Goal: Information Seeking & Learning: Check status

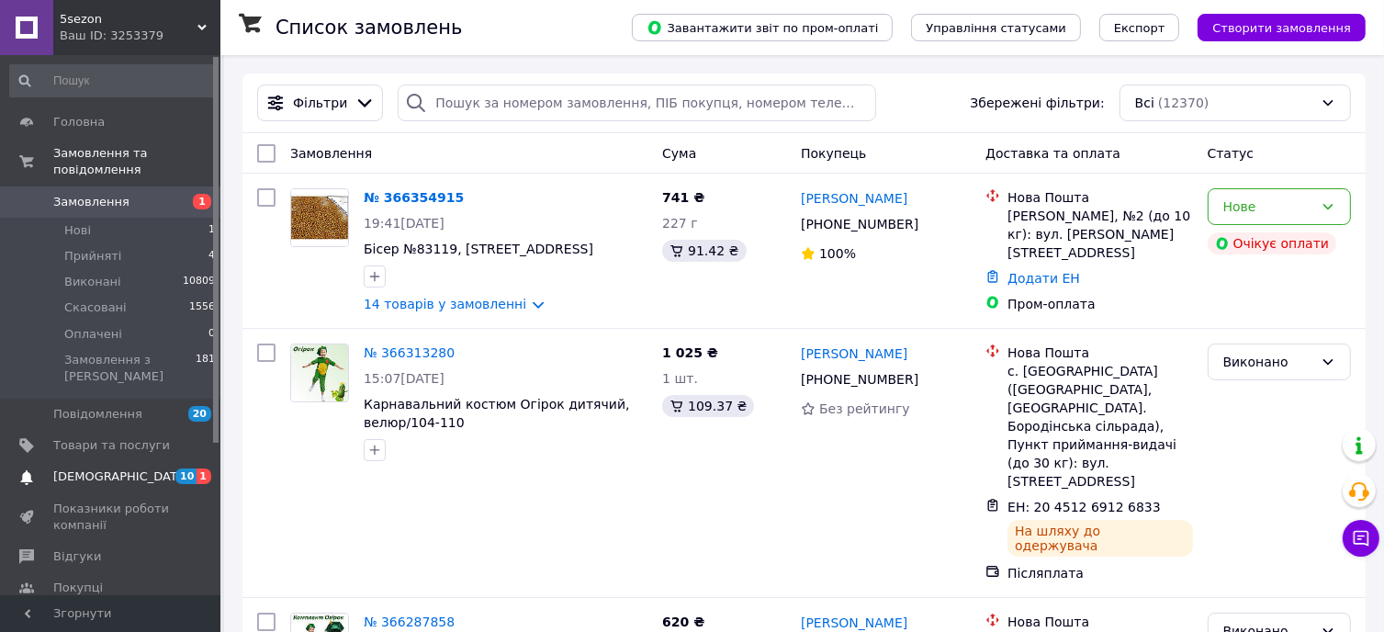
click at [113, 468] on span "[DEMOGRAPHIC_DATA]" at bounding box center [121, 476] width 136 height 17
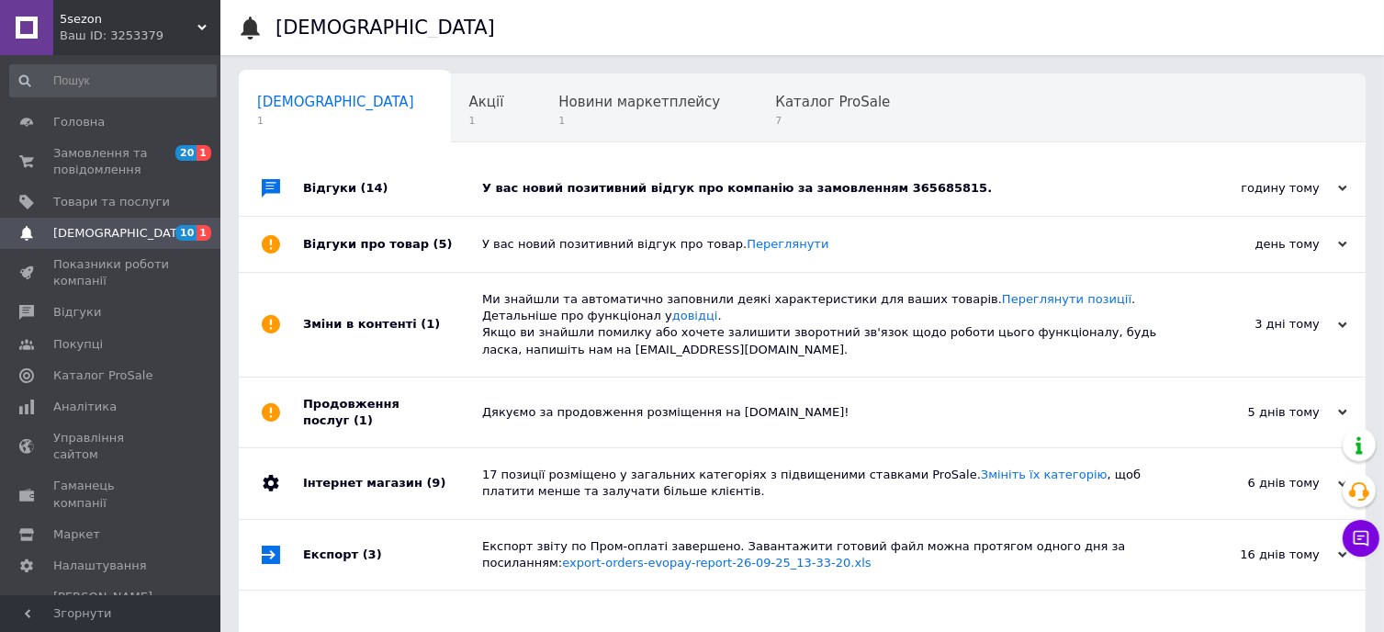
click at [748, 182] on div "У вас новий позитивний відгук про компанію за замовленням 365685815." at bounding box center [822, 188] width 681 height 17
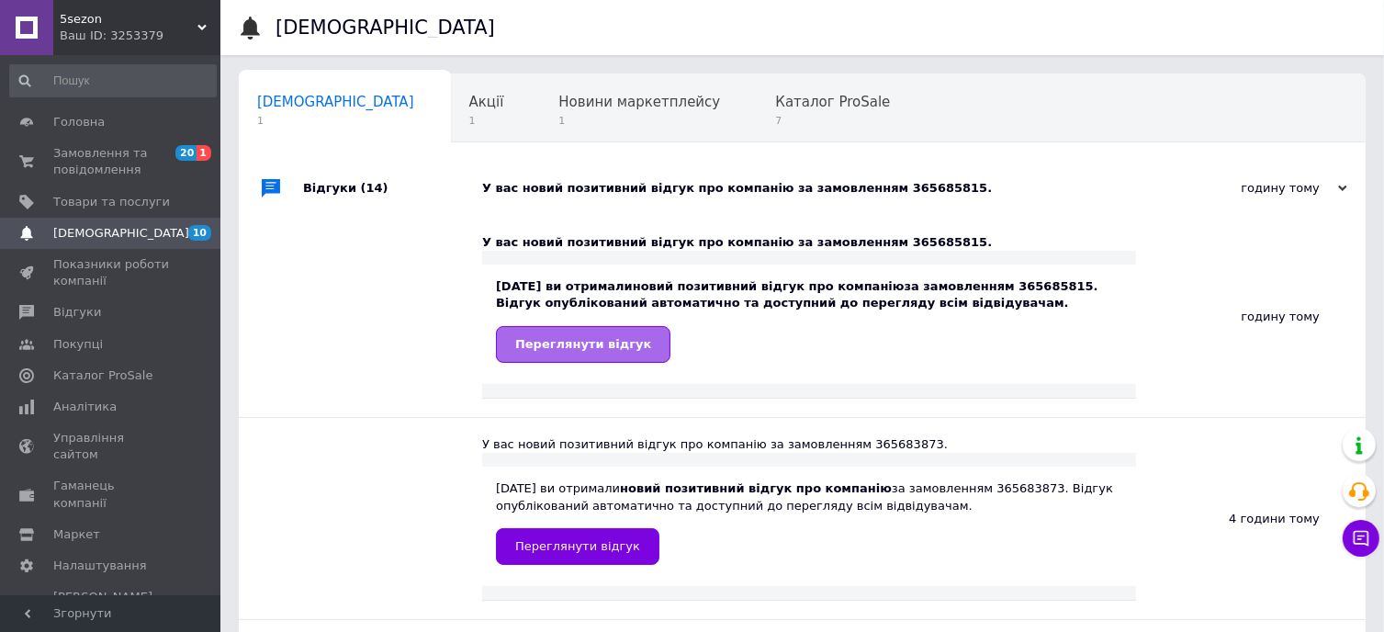
click at [608, 351] on span "Переглянути відгук" at bounding box center [583, 344] width 136 height 14
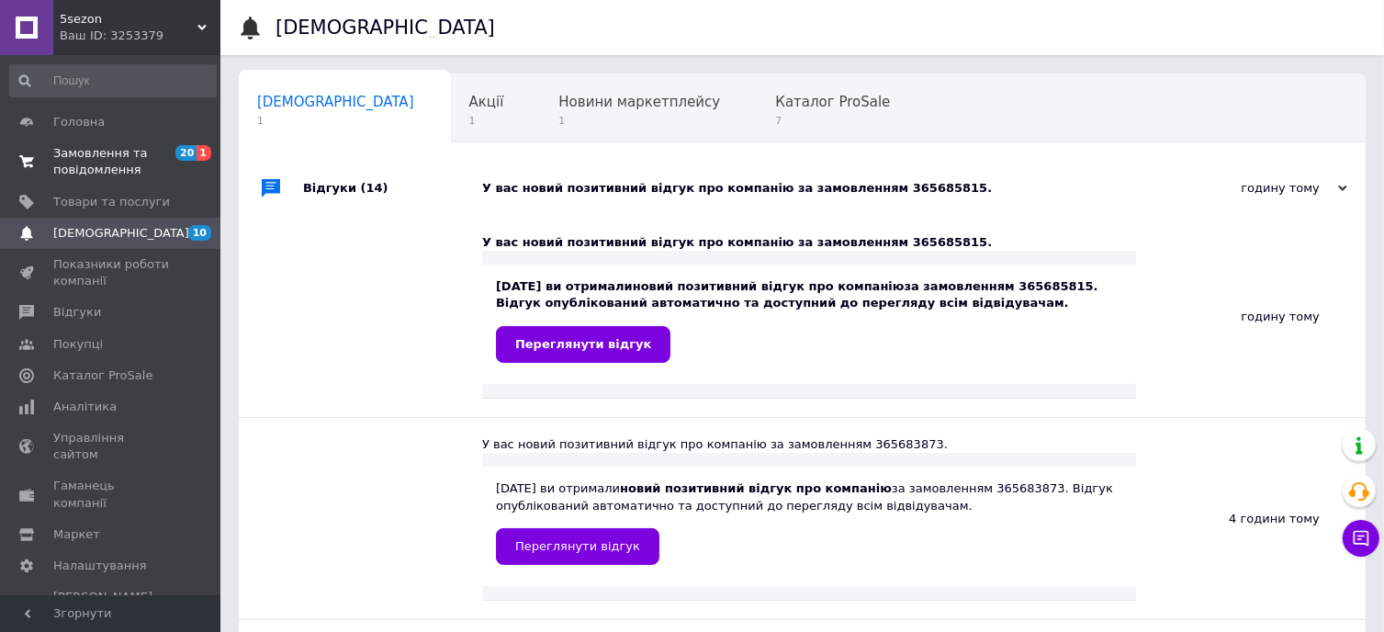
click at [125, 155] on span "Замовлення та повідомлення" at bounding box center [111, 161] width 117 height 33
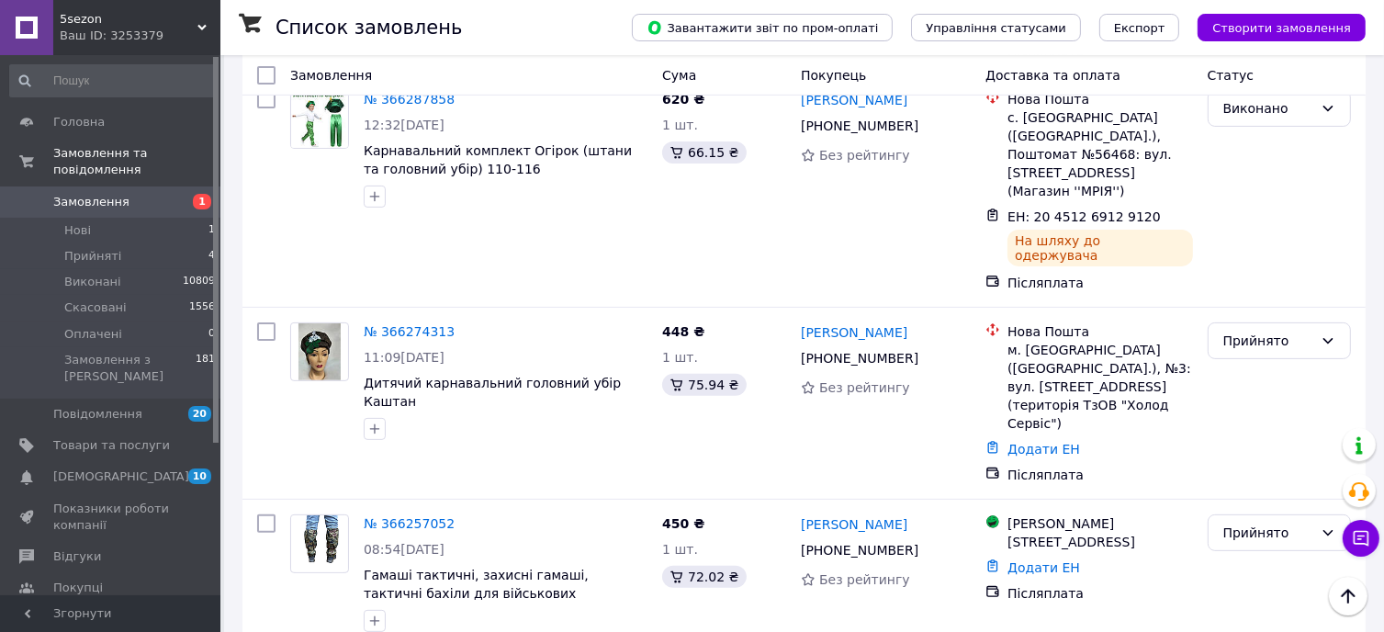
scroll to position [459, 0]
